Goal: Information Seeking & Learning: Learn about a topic

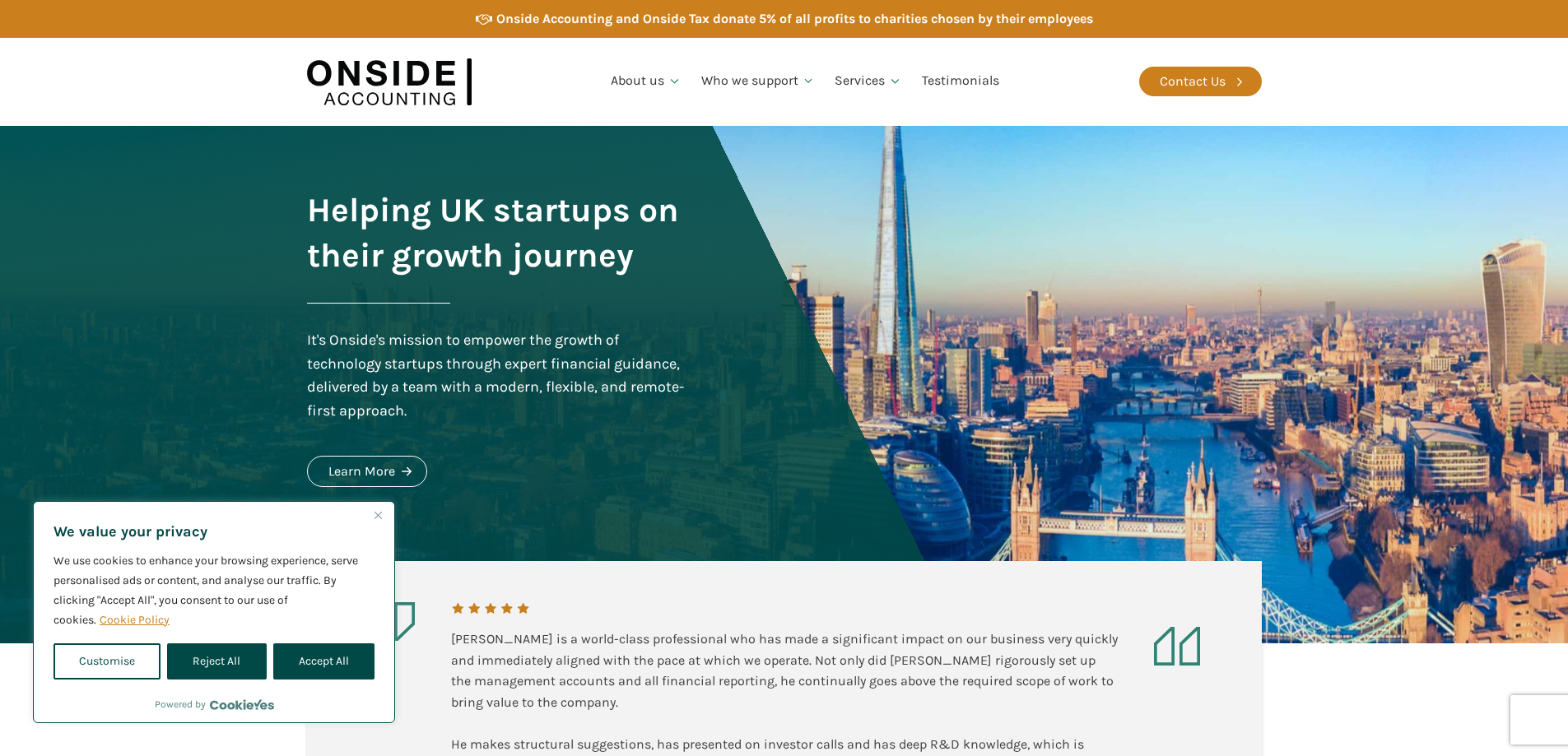
click at [381, 512] on img "Close" at bounding box center [378, 515] width 8 height 8
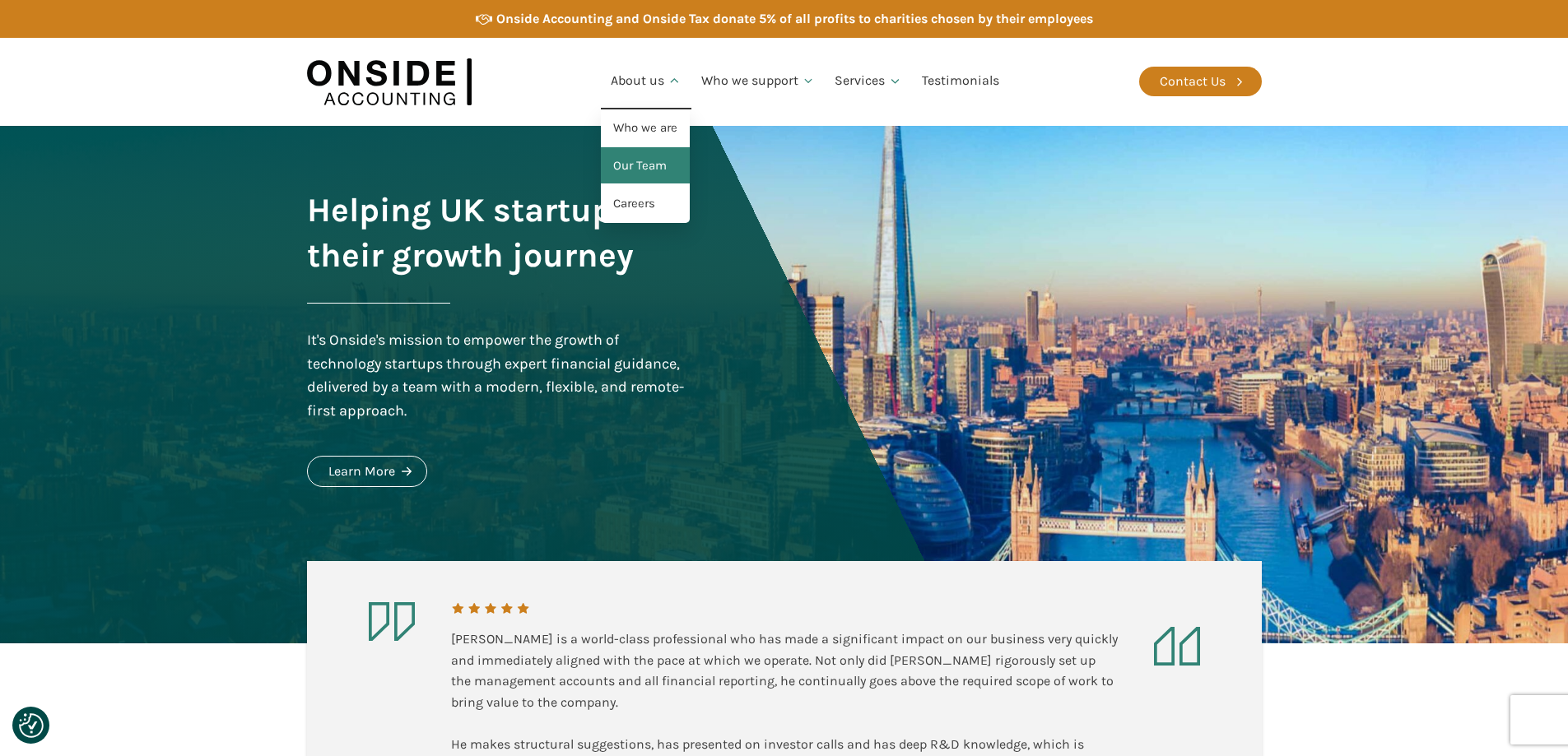
click at [632, 171] on link "Our Team" at bounding box center [645, 166] width 89 height 38
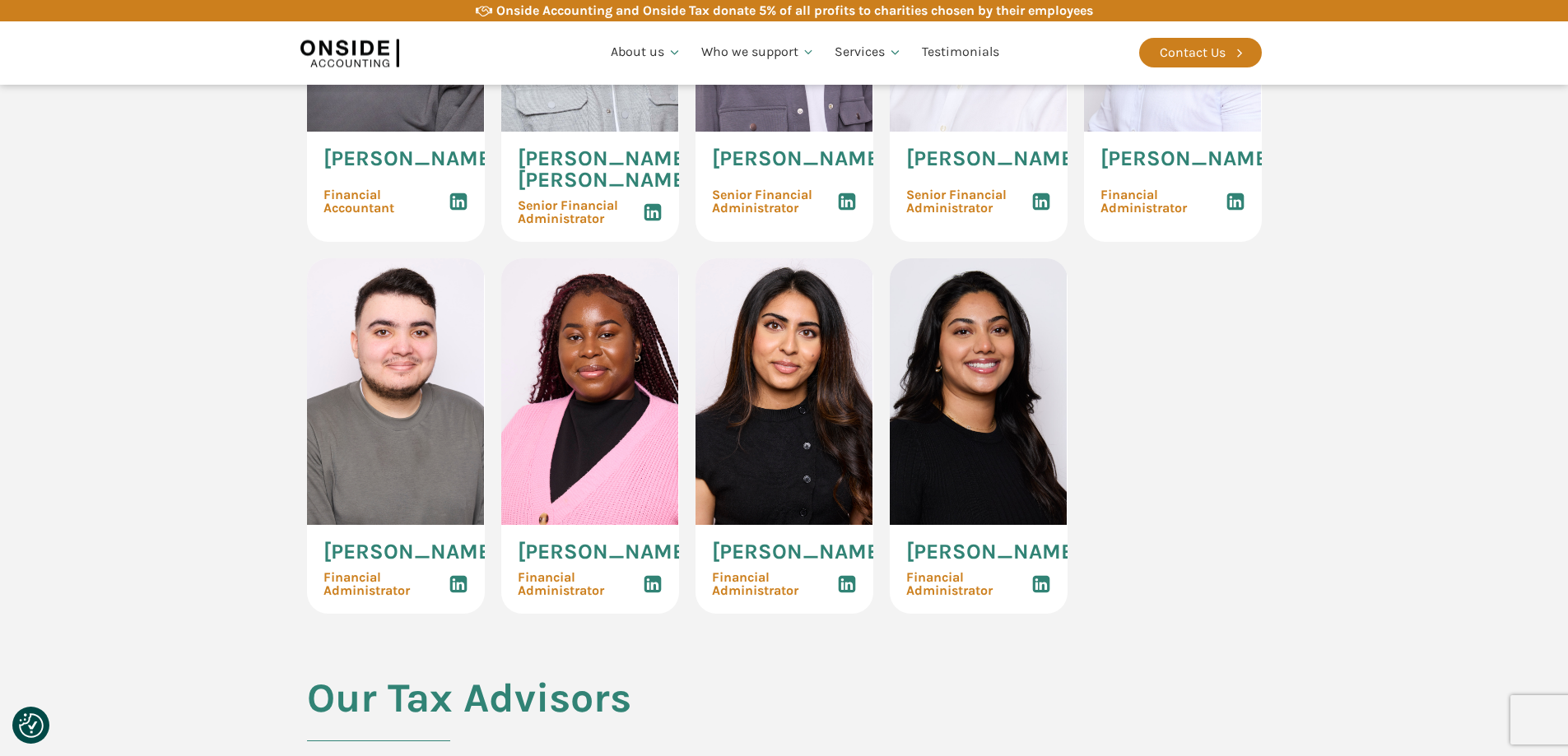
scroll to position [2386, 0]
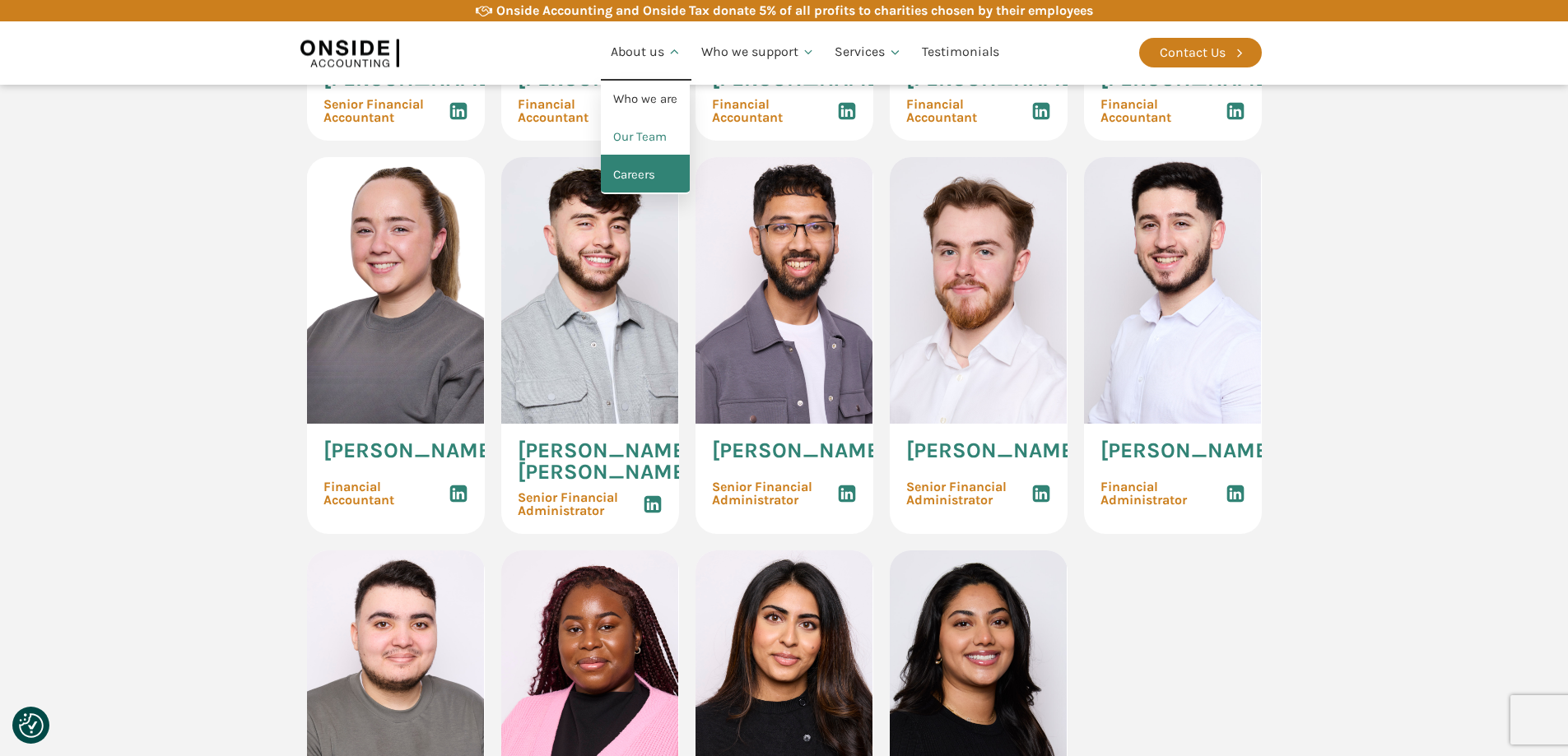
click at [631, 179] on link "Careers" at bounding box center [645, 176] width 89 height 38
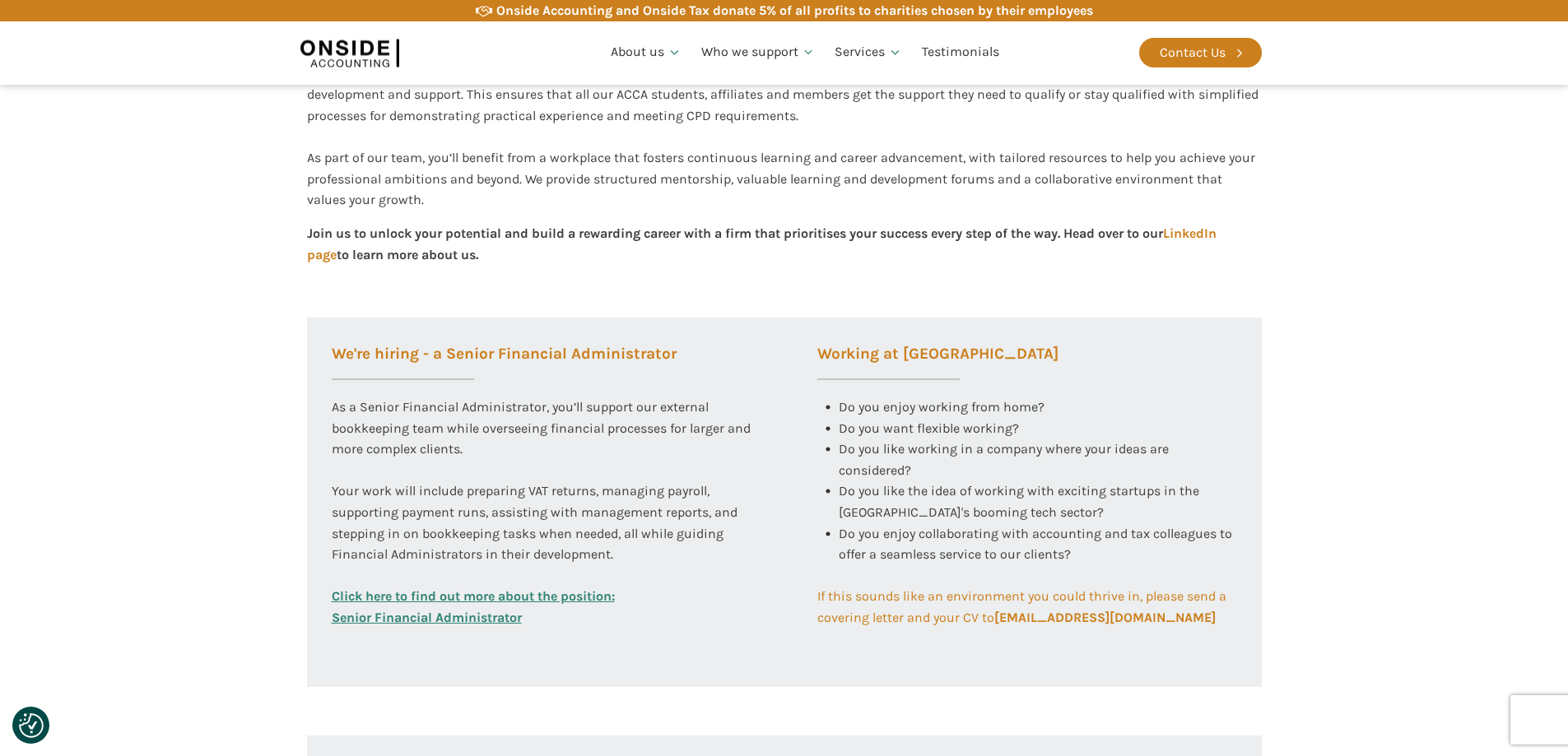
scroll to position [576, 0]
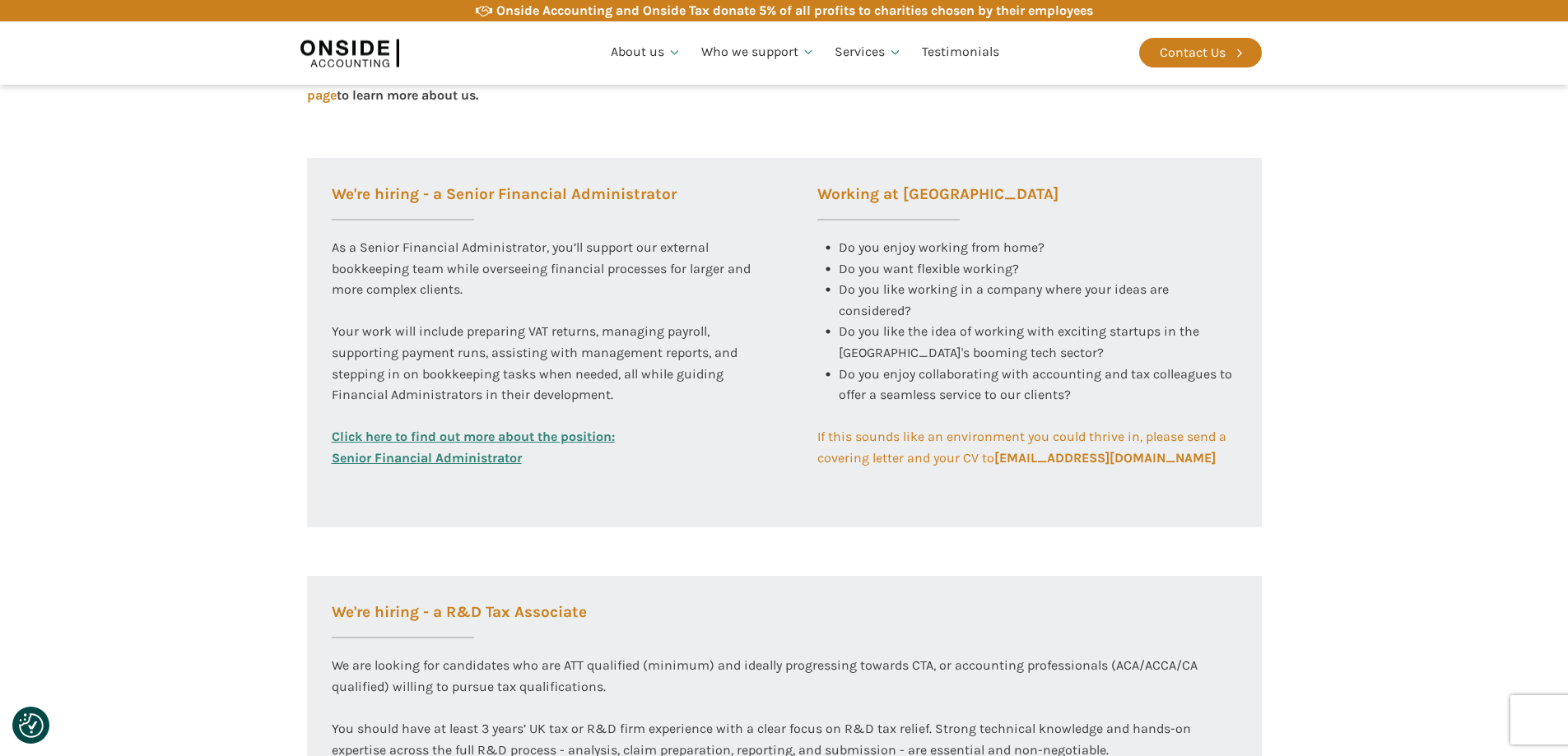
click at [509, 457] on link "Click here to find out more about the position: Senior Financial Administrator" at bounding box center [474, 447] width 283 height 42
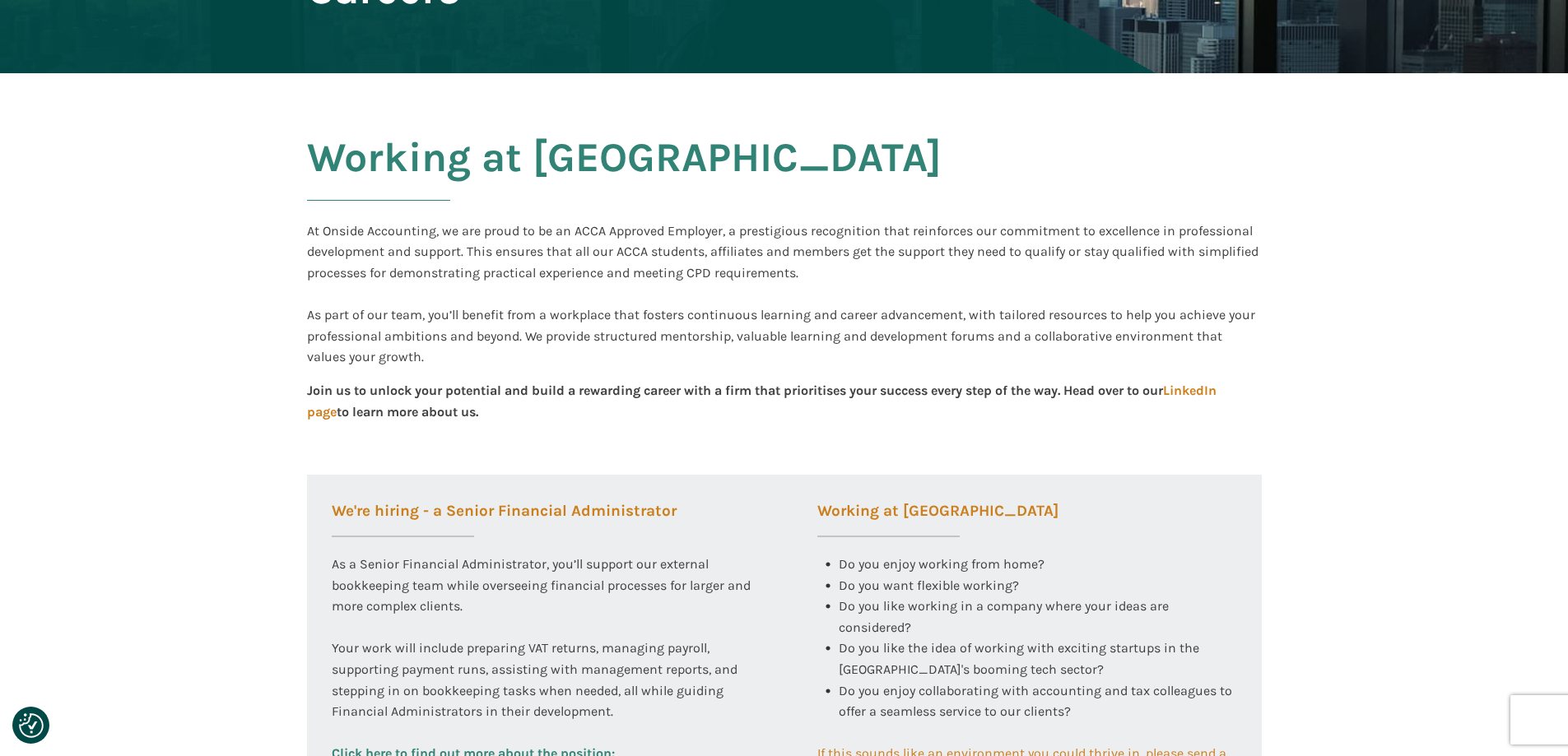
scroll to position [247, 0]
